Goal: Contribute content: Contribute content

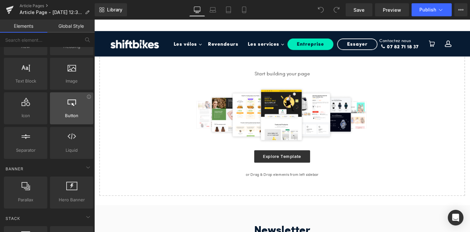
scroll to position [49, 0]
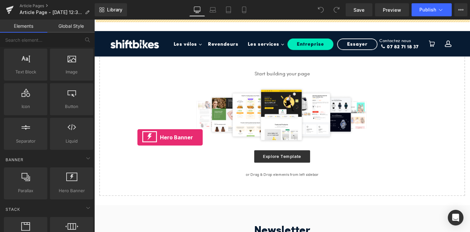
drag, startPoint x: 162, startPoint y: 202, endPoint x: 140, endPoint y: 143, distance: 62.3
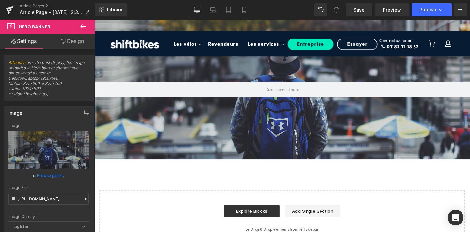
click at [83, 25] on icon at bounding box center [83, 27] width 8 height 8
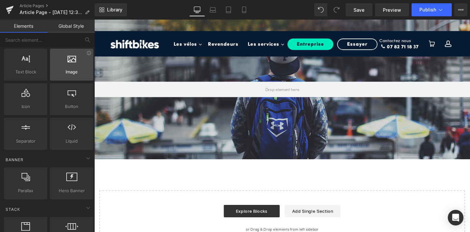
scroll to position [0, 0]
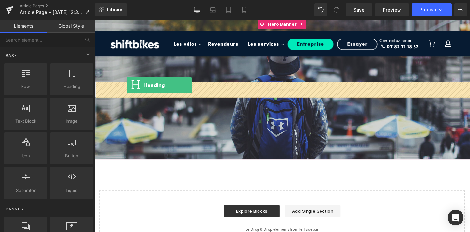
drag, startPoint x: 164, startPoint y: 98, endPoint x: 128, endPoint y: 91, distance: 36.4
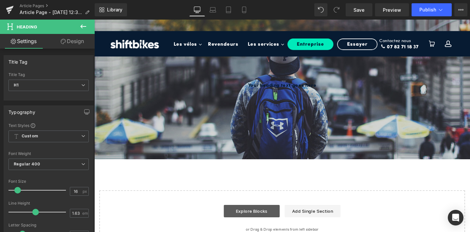
click at [264, 221] on link "Explore Blocks" at bounding box center [260, 221] width 59 height 13
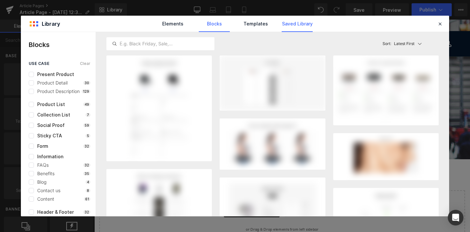
click at [294, 23] on link "Saved Library" at bounding box center [297, 24] width 31 height 16
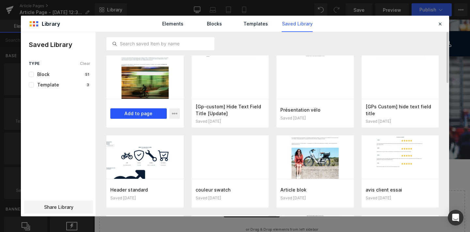
click at [129, 115] on button "Add to page" at bounding box center [138, 113] width 57 height 10
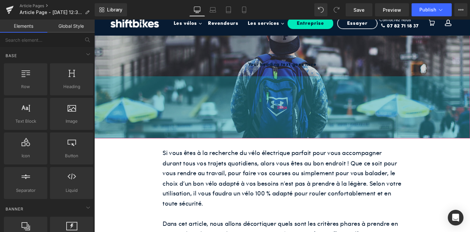
scroll to position [15, 0]
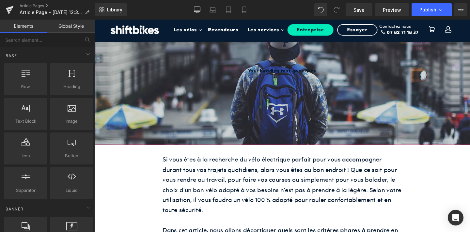
click at [268, 70] on div at bounding box center [291, 78] width 395 height 147
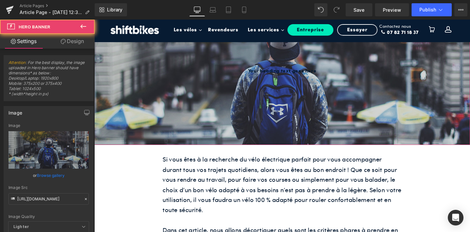
click at [268, 70] on div at bounding box center [291, 78] width 395 height 147
click at [266, 72] on h1 "Your heading text goes here" at bounding box center [291, 74] width 395 height 8
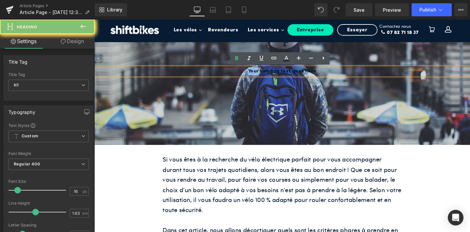
click at [266, 72] on h1 "Your heading text goes here" at bounding box center [291, 74] width 395 height 8
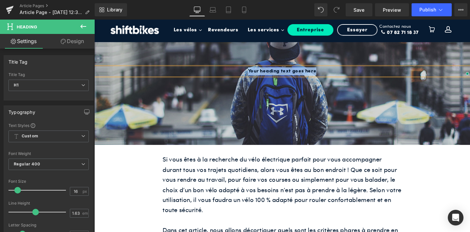
paste div
click at [190, 120] on div at bounding box center [291, 78] width 395 height 147
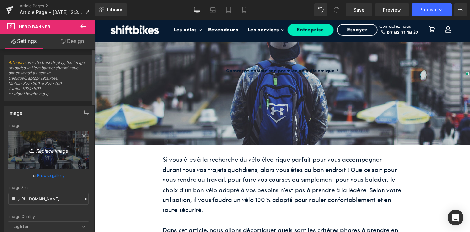
click at [54, 150] on icon "Replace Image" at bounding box center [49, 150] width 52 height 8
type input "C:\fakepath\24.png"
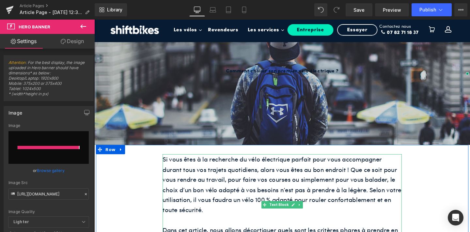
type input "[URL][DOMAIN_NAME]"
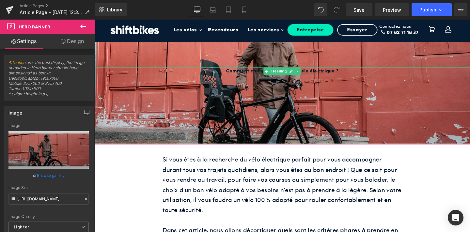
click at [247, 72] on h1 "Comment choisir son premier vélo électrique ?" at bounding box center [291, 74] width 395 height 8
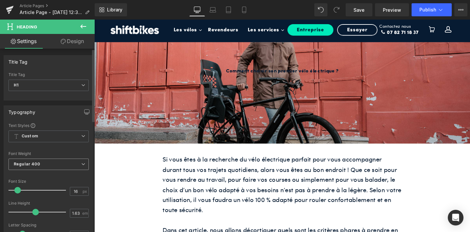
click at [36, 167] on b "Regular 400" at bounding box center [27, 164] width 27 height 5
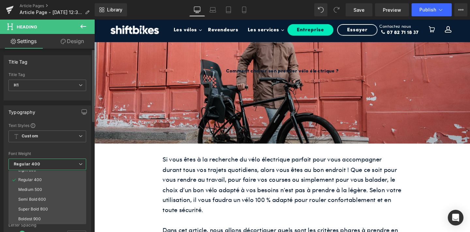
scroll to position [34, 0]
click at [41, 217] on li "Bold 700" at bounding box center [48, 221] width 81 height 10
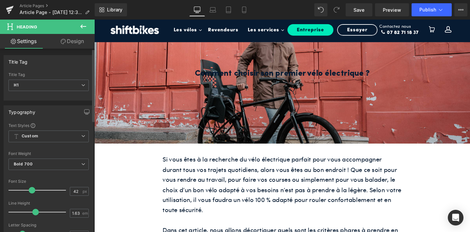
type input "43"
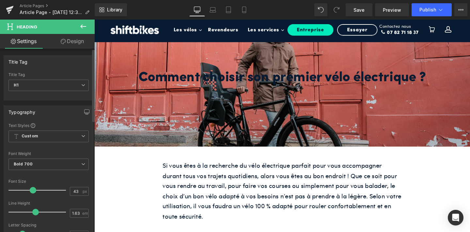
drag, startPoint x: 18, startPoint y: 189, endPoint x: 33, endPoint y: 189, distance: 15.0
click at [33, 189] on span at bounding box center [33, 190] width 7 height 7
click at [258, 177] on p "Si vous êtes à la recherche du vélo électrique parfait pour vous accompagner du…" at bounding box center [292, 200] width 252 height 64
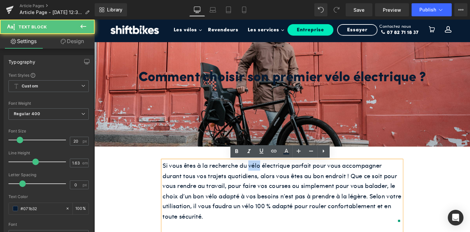
click at [258, 177] on p "Si vous êtes à la recherche du vélo électrique parfait pour vous accompagner du…" at bounding box center [292, 200] width 252 height 64
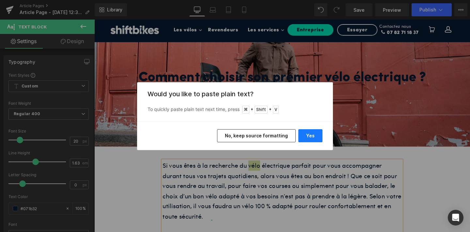
click at [316, 138] on button "Yes" at bounding box center [311, 135] width 24 height 13
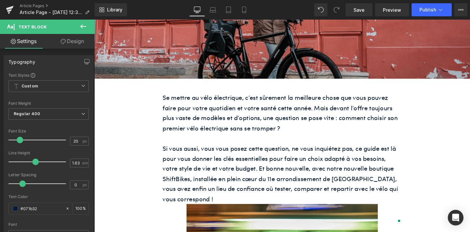
scroll to position [108, 0]
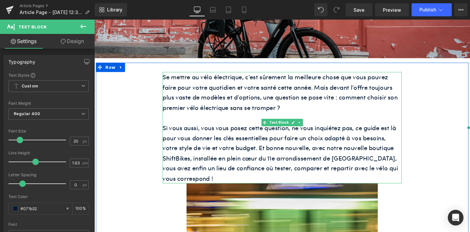
click at [387, 169] on p "Si vous aussi, vous vous posez cette question, ne vous inquiétez pas, ce guide …" at bounding box center [292, 160] width 252 height 64
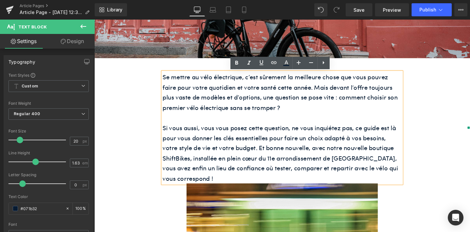
click at [412, 176] on p "Si vous aussi, vous vous posez cette question, ne vous inquiétez pas, ce guide …" at bounding box center [292, 160] width 252 height 64
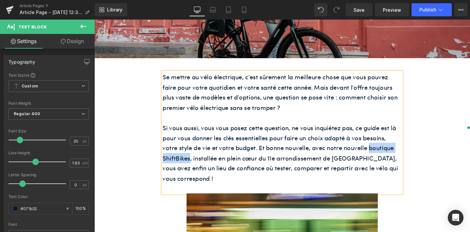
drag, startPoint x: 366, startPoint y: 156, endPoint x: 194, endPoint y: 166, distance: 173.1
click at [194, 166] on p "Si vous aussi, vous vous posez cette question, ne vous inquiétez pas, ce guide …" at bounding box center [292, 160] width 252 height 64
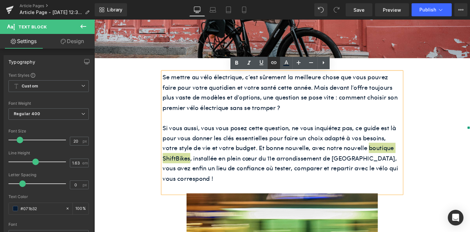
click at [273, 59] on icon at bounding box center [274, 63] width 8 height 8
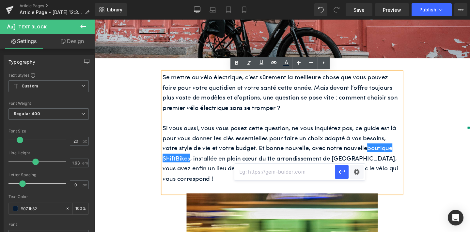
click at [270, 171] on input "text" at bounding box center [285, 172] width 101 height 16
paste input "[URL][DOMAIN_NAME]"
type input "[URL][DOMAIN_NAME]"
click at [341, 171] on icon "button" at bounding box center [342, 172] width 6 height 4
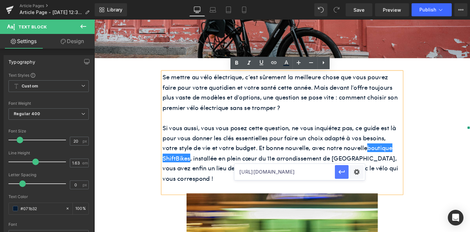
scroll to position [0, 0]
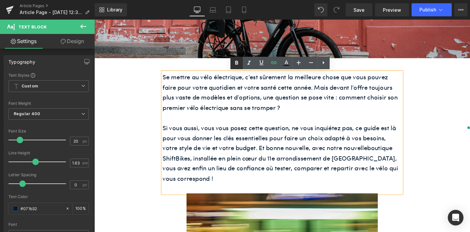
click at [237, 64] on icon at bounding box center [236, 63] width 3 height 4
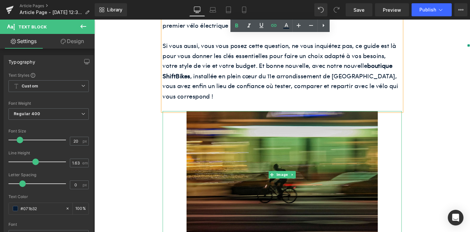
scroll to position [204, 0]
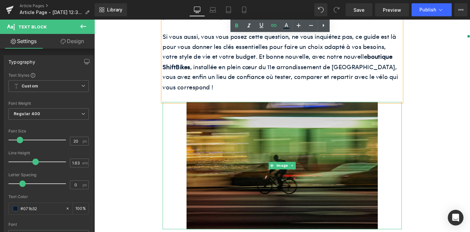
click at [256, 184] on img at bounding box center [291, 173] width 201 height 134
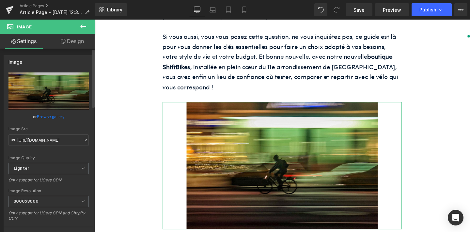
click at [56, 114] on link "Browse gallery" at bounding box center [51, 116] width 28 height 11
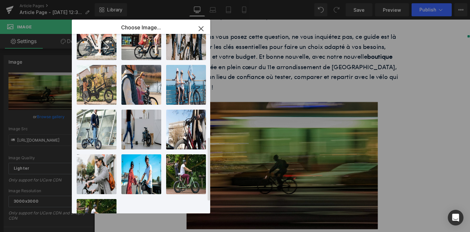
scroll to position [290, 0]
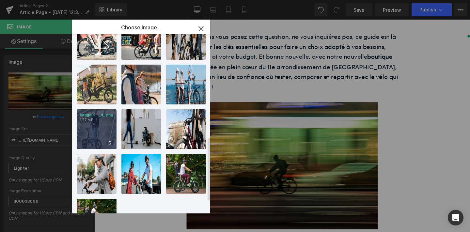
click at [99, 121] on p "1.27 MB" at bounding box center [96, 120] width 33 height 5
type input "[URL][DOMAIN_NAME]"
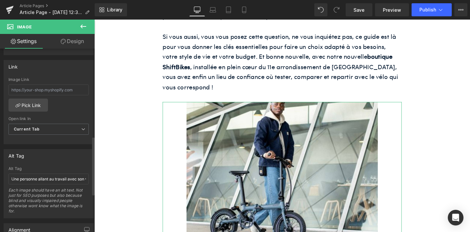
scroll to position [283, 0]
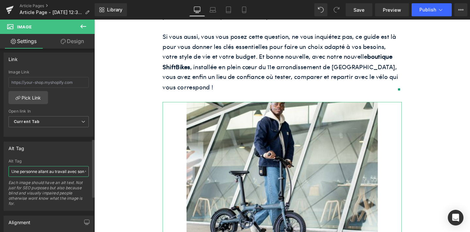
click at [57, 170] on input "Une personne allant au travail avec son vélo électrique ShiftBikes" at bounding box center [48, 171] width 80 height 11
paste input "homme profite de son premier vélo électrique acheté chez ShiftBikes à [GEOGRAPH…"
type input "Un homme profite de son premier vélo électrique acheté chez ShiftBikes à [GEOGR…"
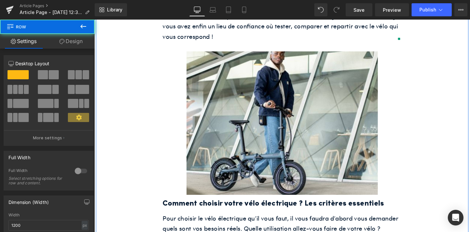
scroll to position [301, 0]
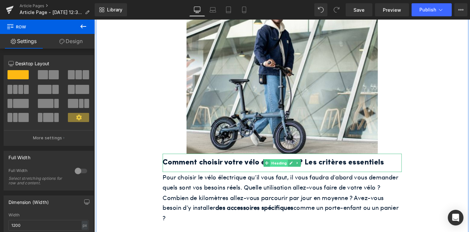
click at [281, 167] on span "Heading" at bounding box center [288, 171] width 19 height 8
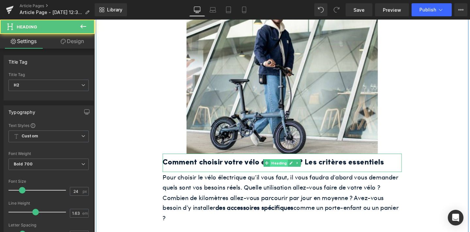
click at [281, 167] on span "Heading" at bounding box center [288, 171] width 19 height 8
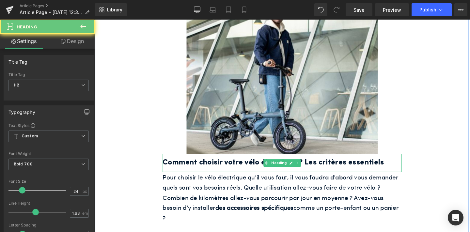
click at [243, 164] on h2 "Comment choisir votre vélo électrique ? Les critères essentiels" at bounding box center [292, 170] width 252 height 13
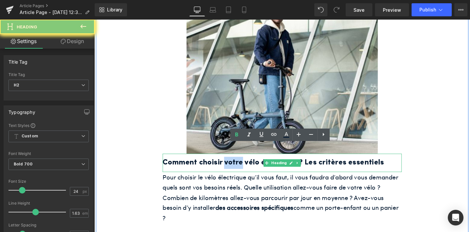
click at [243, 164] on h2 "Comment choisir votre vélo électrique ? Les critères essentiels" at bounding box center [292, 170] width 252 height 13
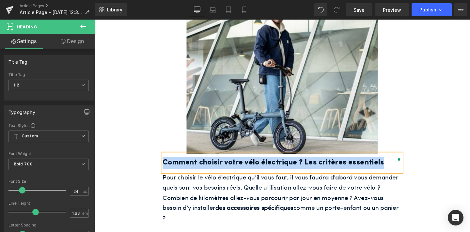
paste div
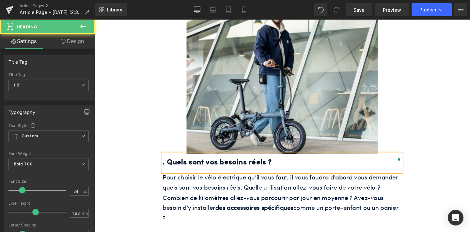
click at [167, 164] on h2 ". Quels sont vos besoins réels ?" at bounding box center [292, 170] width 252 height 13
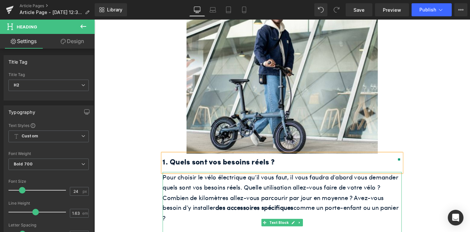
scroll to position [331, 0]
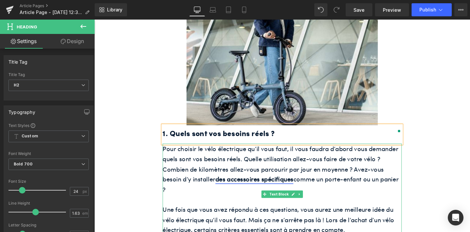
click at [258, 183] on strong "des accessoires spécifiques" at bounding box center [263, 187] width 82 height 9
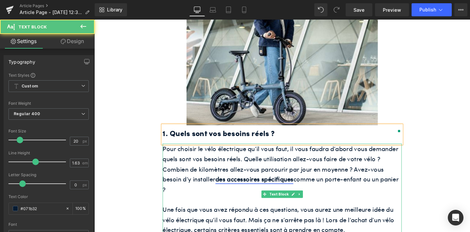
click at [258, 183] on strong "des accessoires spécifiques" at bounding box center [263, 187] width 82 height 9
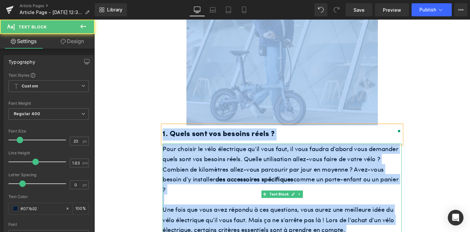
click at [242, 183] on strong "des accessoires spécifiques" at bounding box center [263, 187] width 82 height 9
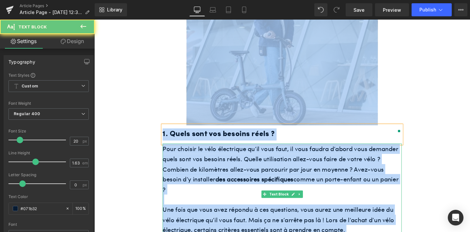
click at [237, 165] on span "Pour choisir le vélo électrique qu’il vous faut, il vous faudra d’abord vous de…" at bounding box center [290, 177] width 248 height 52
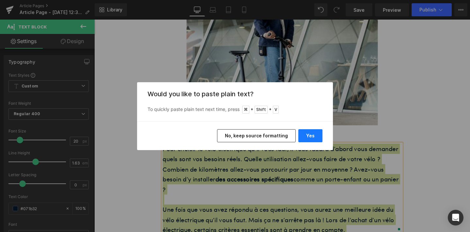
click at [313, 135] on button "Yes" at bounding box center [311, 135] width 24 height 13
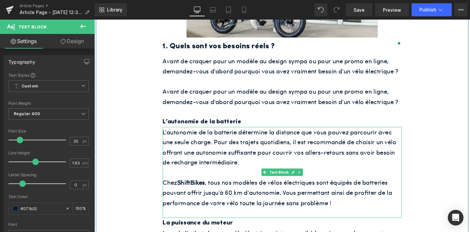
scroll to position [417, 0]
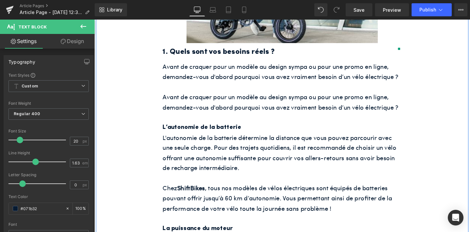
click at [243, 98] on p "Avant de craquer pour un modèle au design sympa ou pour une promo en ligne, dem…" at bounding box center [292, 106] width 252 height 21
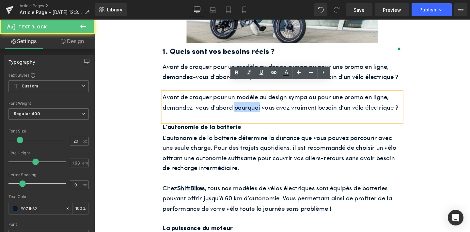
click at [243, 98] on p "Avant de craquer pour un modèle au design sympa ou pour une promo en ligne, dem…" at bounding box center [292, 106] width 252 height 21
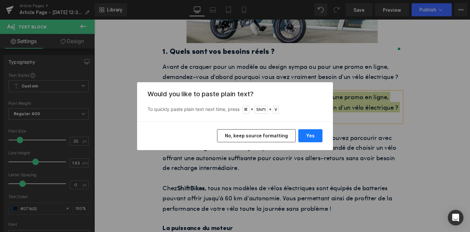
click at [310, 129] on button "Yes" at bounding box center [311, 135] width 24 height 13
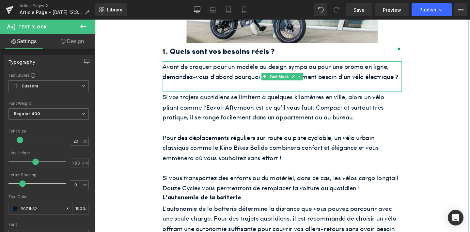
click at [343, 85] on p at bounding box center [292, 90] width 252 height 11
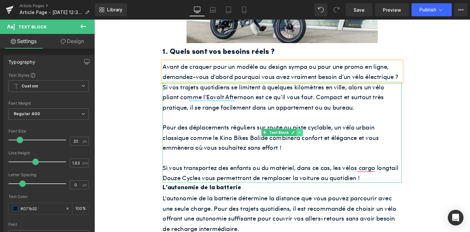
click at [311, 137] on icon at bounding box center [311, 139] width 4 height 4
click at [310, 117] on p at bounding box center [292, 122] width 252 height 11
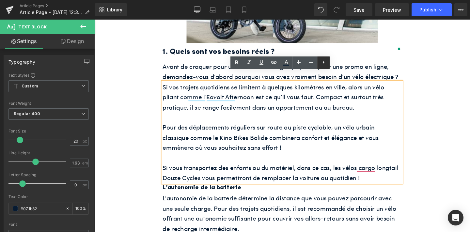
click at [322, 62] on icon at bounding box center [324, 62] width 8 height 8
click at [325, 64] on icon at bounding box center [324, 62] width 8 height 8
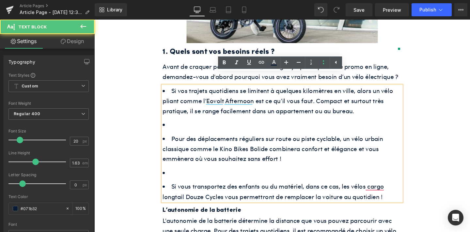
click at [229, 105] on li "Si vos trajets quotidiens se limitent à quelques kilomètres en ville, alors un …" at bounding box center [292, 105] width 252 height 32
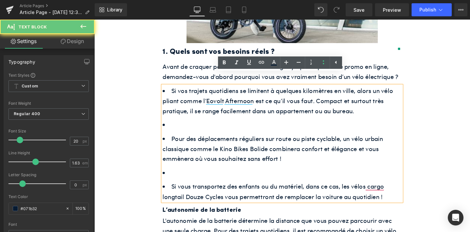
click at [212, 113] on ul "Si vos trajets quotidiens se limitent à quelques kilomètres en ville, alors un …" at bounding box center [292, 150] width 252 height 122
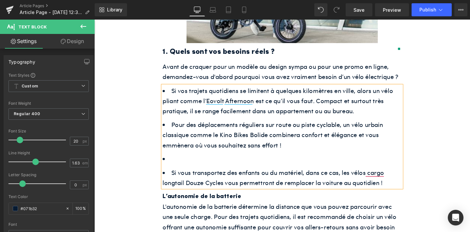
click at [199, 161] on li at bounding box center [292, 166] width 252 height 11
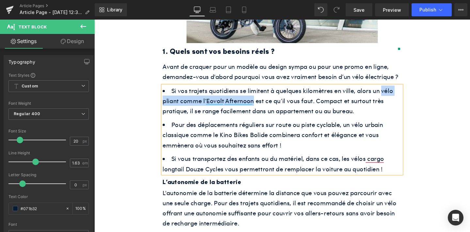
drag, startPoint x: 396, startPoint y: 85, endPoint x: 262, endPoint y: 94, distance: 134.2
click at [262, 94] on li "Si vos trajets quotidiens se limitent à quelques kilomètres en ville, alors un …" at bounding box center [292, 105] width 252 height 32
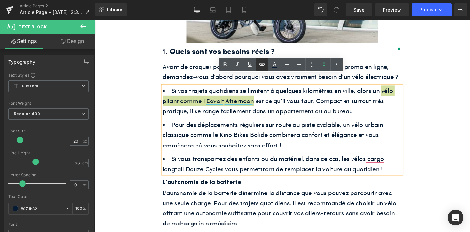
click at [265, 62] on icon at bounding box center [262, 64] width 8 height 8
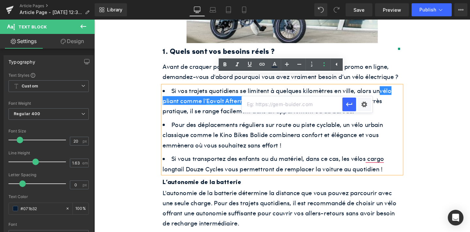
click at [284, 104] on input "text" at bounding box center [292, 104] width 101 height 16
paste input "[URL][DOMAIN_NAME]"
click at [347, 106] on icon "button" at bounding box center [350, 105] width 8 height 8
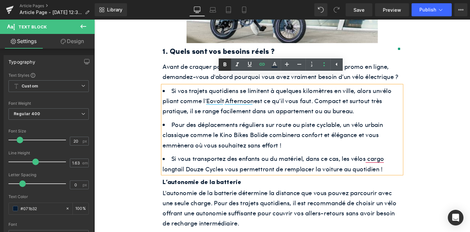
click at [224, 65] on icon at bounding box center [225, 65] width 8 height 8
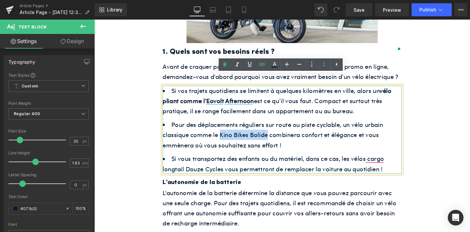
drag, startPoint x: 227, startPoint y: 130, endPoint x: 275, endPoint y: 129, distance: 48.0
click at [275, 131] on li "Pour des déplacements réguliers sur route ou piste cyclable, un vélo urbain cla…" at bounding box center [292, 141] width 252 height 32
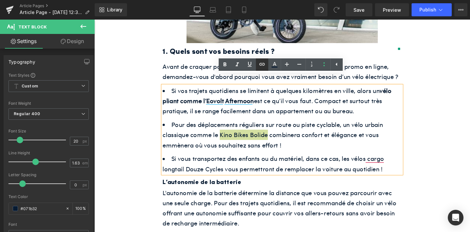
click at [262, 67] on icon at bounding box center [262, 64] width 8 height 8
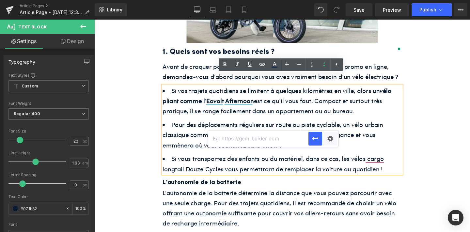
click at [252, 140] on input "text" at bounding box center [258, 139] width 101 height 16
paste input "[URL][DOMAIN_NAME]"
type input "[URL][DOMAIN_NAME]"
click at [312, 136] on icon "button" at bounding box center [316, 139] width 8 height 8
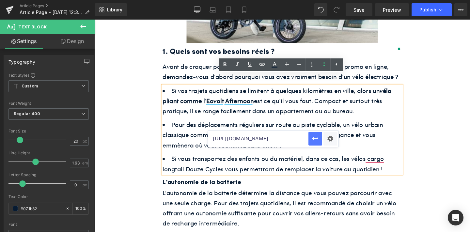
scroll to position [0, 0]
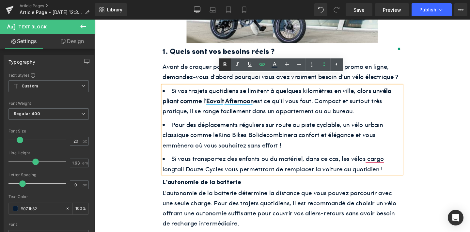
click at [219, 66] on link at bounding box center [225, 64] width 12 height 12
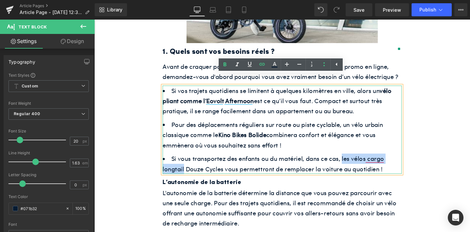
drag, startPoint x: 354, startPoint y: 155, endPoint x: 188, endPoint y: 166, distance: 166.2
click at [188, 166] on li "Si vous transportez des enfants ou du matériel, dans ce cas, les vélos cargo lo…" at bounding box center [292, 171] width 252 height 21
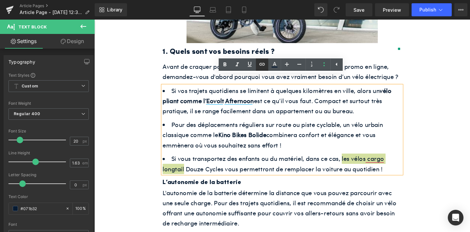
click at [259, 67] on icon at bounding box center [262, 64] width 8 height 8
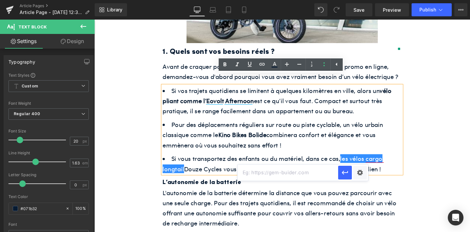
click at [287, 175] on input "text" at bounding box center [288, 173] width 101 height 16
paste input "[URL][DOMAIN_NAME]"
type input "[URL][DOMAIN_NAME]"
click at [347, 173] on icon "button" at bounding box center [345, 173] width 8 height 8
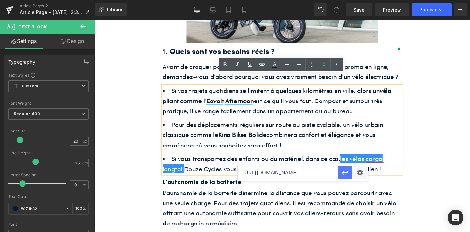
scroll to position [0, 0]
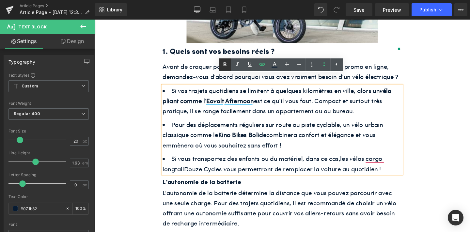
click at [225, 62] on icon at bounding box center [225, 65] width 8 height 8
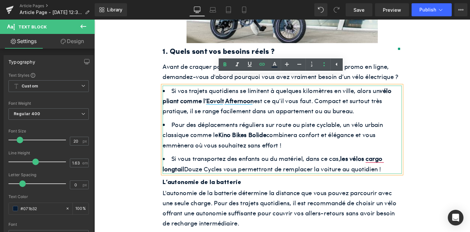
click at [401, 161] on li "Si vous transportez des enfants ou du matériel, dans ce cas, les vélos cargo lo…" at bounding box center [292, 171] width 252 height 21
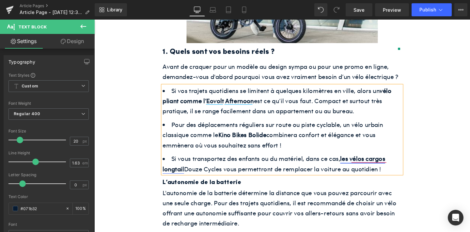
click at [377, 161] on strong "les vélos cargos longtail" at bounding box center [283, 171] width 234 height 20
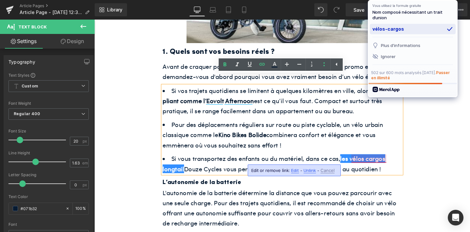
click at [388, 27] on div "vélos-cargos" at bounding box center [413, 29] width 86 height 10
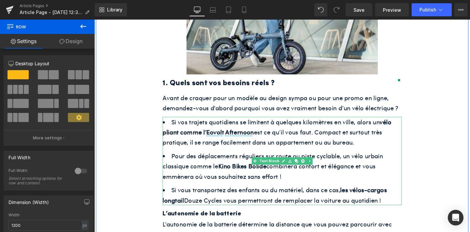
scroll to position [376, 0]
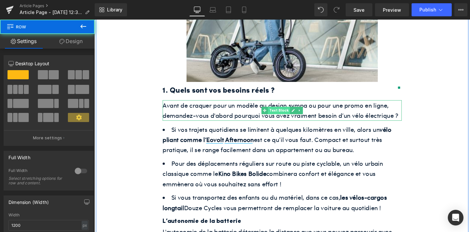
click at [292, 111] on span "Text Block" at bounding box center [288, 115] width 23 height 8
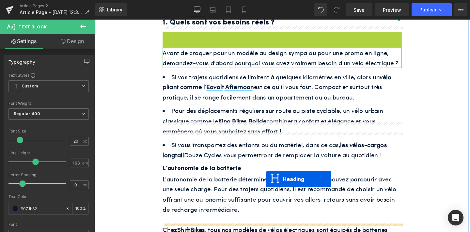
scroll to position [481, 0]
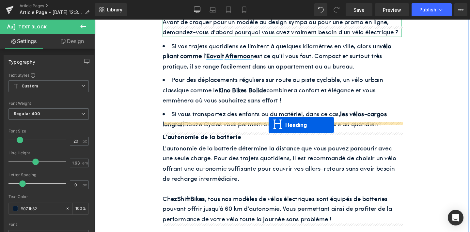
drag, startPoint x: 275, startPoint y: 101, endPoint x: 278, endPoint y: 131, distance: 29.8
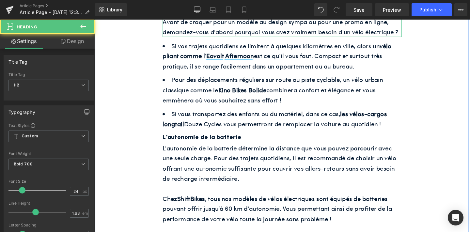
scroll to position [464, 0]
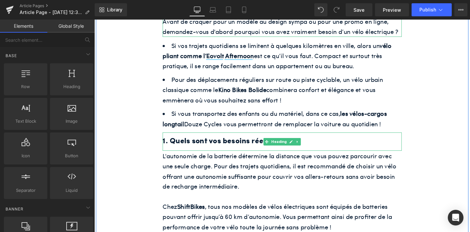
click at [255, 142] on h2 "1. Quels sont vos besoins réels ?" at bounding box center [292, 148] width 252 height 13
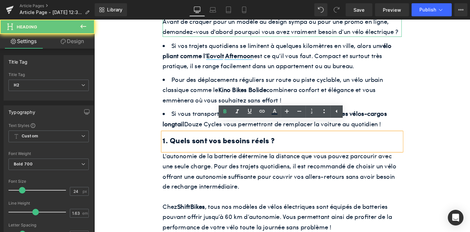
click at [255, 142] on h2 "1. Quels sont vos besoins réels ?" at bounding box center [292, 148] width 252 height 13
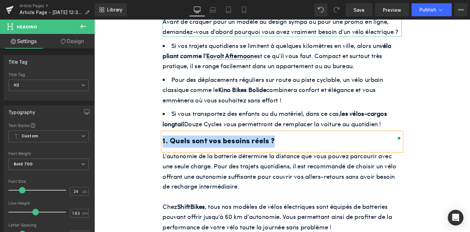
paste div
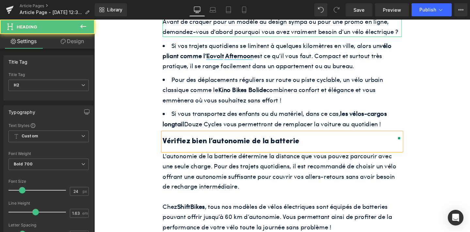
click at [167, 142] on h2 "Vérifiez bien l’autonomie de la batterie" at bounding box center [292, 148] width 252 height 13
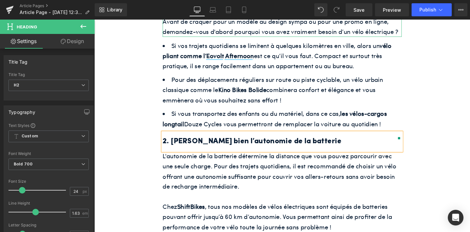
click at [266, 162] on p "L'autonomie de la batterie détermine la distance que vous pouvez parcourir avec…" at bounding box center [292, 179] width 252 height 42
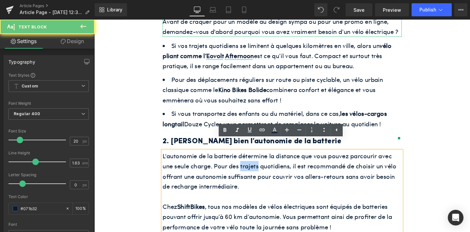
click at [266, 162] on p "L'autonomie de la batterie détermine la distance que vous pouvez parcourir avec…" at bounding box center [292, 179] width 252 height 42
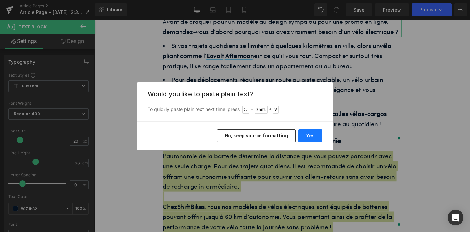
click at [311, 137] on button "Yes" at bounding box center [311, 135] width 24 height 13
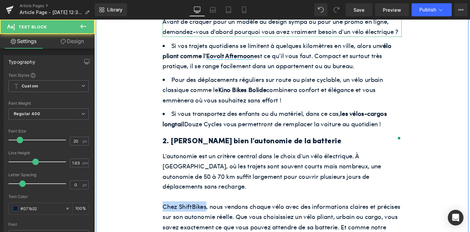
drag, startPoint x: 212, startPoint y: 195, endPoint x: 166, endPoint y: 196, distance: 46.1
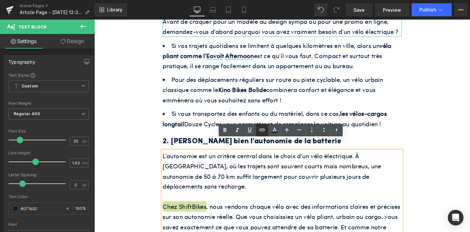
click at [262, 131] on icon at bounding box center [262, 130] width 8 height 8
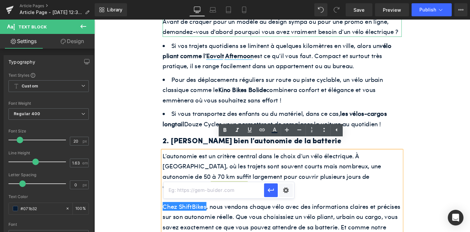
click at [238, 188] on input "text" at bounding box center [214, 190] width 101 height 16
paste input "[URL][DOMAIN_NAME]"
type input "[URL][DOMAIN_NAME]"
click at [275, 193] on icon "button" at bounding box center [271, 191] width 8 height 8
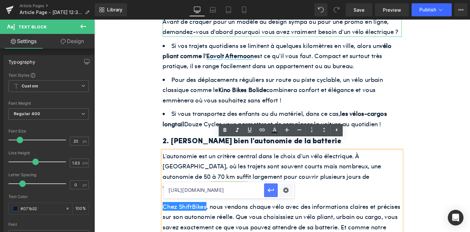
scroll to position [0, 0]
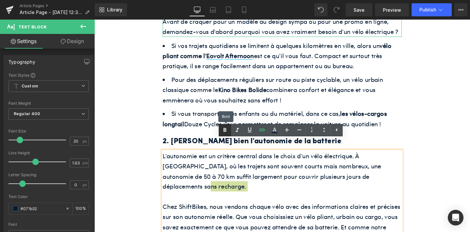
click at [222, 125] on link at bounding box center [225, 130] width 12 height 12
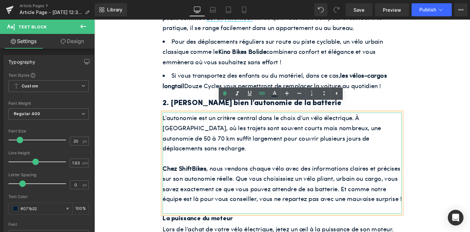
scroll to position [506, 0]
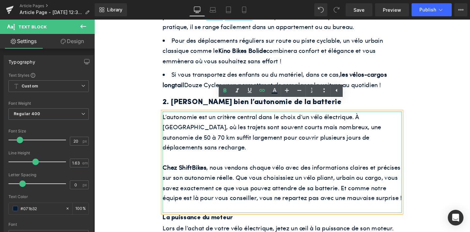
click at [182, 212] on p at bounding box center [292, 217] width 252 height 11
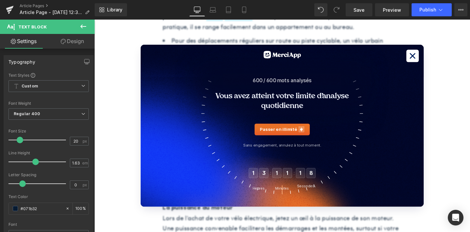
click at [425, 59] on icon at bounding box center [429, 58] width 10 height 10
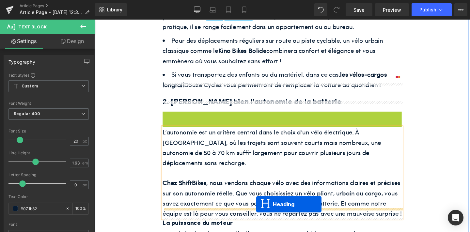
drag, startPoint x: 275, startPoint y: 113, endPoint x: 265, endPoint y: 214, distance: 101.5
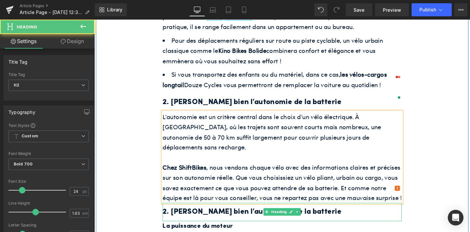
click at [171, 216] on h2 "2. [PERSON_NAME] bien l’autonomie de la batterie" at bounding box center [292, 222] width 252 height 13
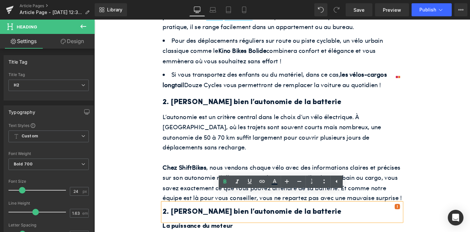
click at [171, 216] on h2 "2. [PERSON_NAME] bien l’autonomie de la batterie" at bounding box center [292, 222] width 252 height 13
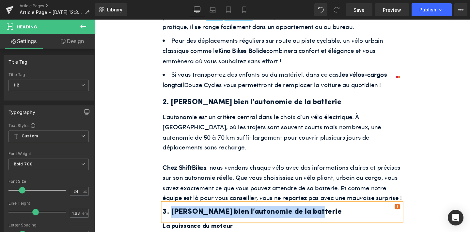
drag, startPoint x: 317, startPoint y: 212, endPoint x: 176, endPoint y: 213, distance: 141.1
click at [176, 216] on h2 "3. [PERSON_NAME] bien l’autonomie de la batterie" at bounding box center [292, 222] width 252 height 13
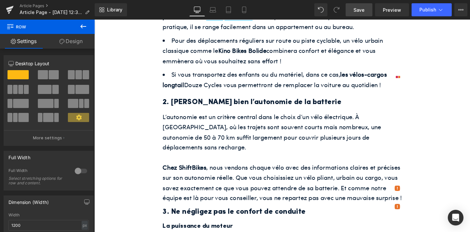
click at [367, 8] on link "Save" at bounding box center [359, 9] width 27 height 13
